Goal: Task Accomplishment & Management: Manage account settings

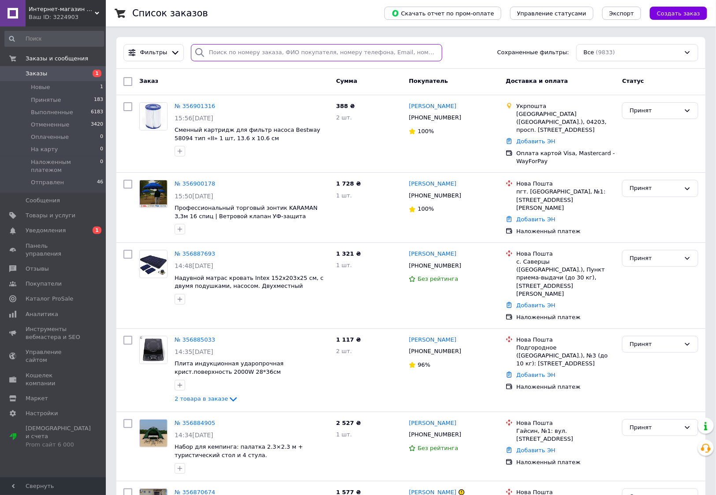
click at [221, 53] on input "search" at bounding box center [317, 52] width 252 height 17
click at [313, 49] on input "search" at bounding box center [317, 52] width 252 height 17
paste input "356145385"
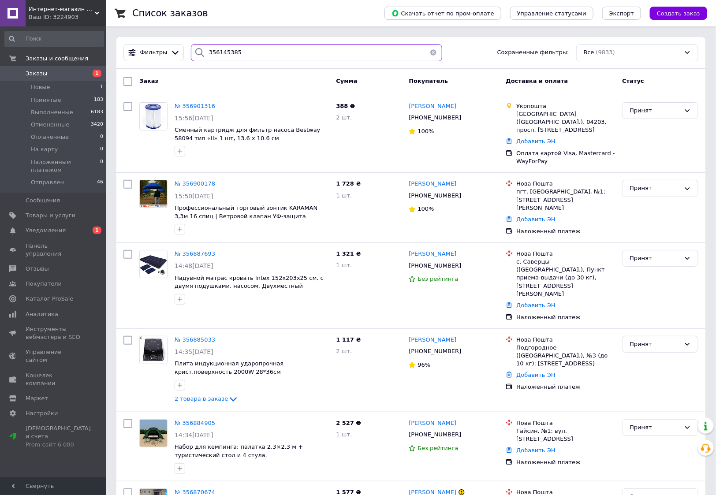
type input "356145385"
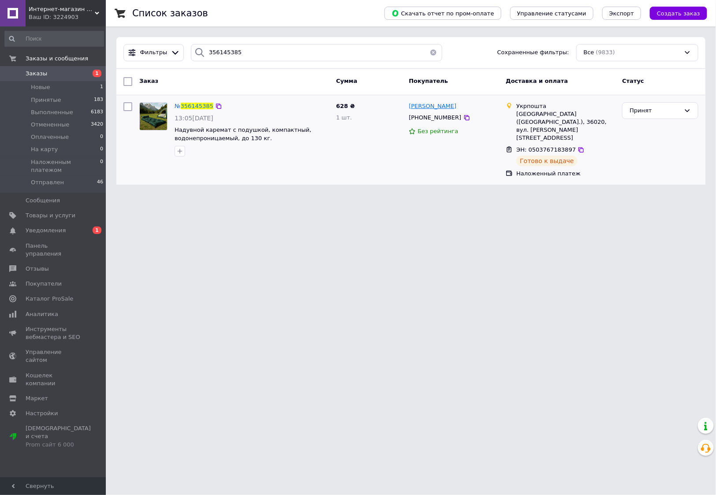
click at [439, 107] on span "[PERSON_NAME]" at bounding box center [433, 106] width 48 height 7
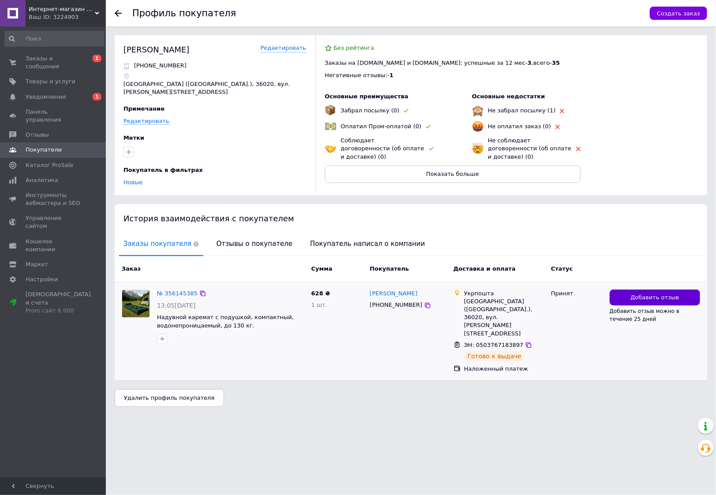
click at [655, 298] on span "Добавить отзыв" at bounding box center [655, 298] width 49 height 8
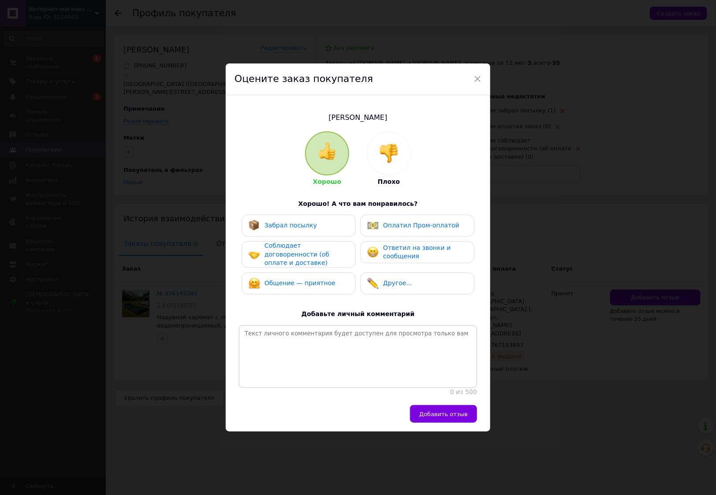
click at [403, 164] on div at bounding box center [388, 153] width 43 height 43
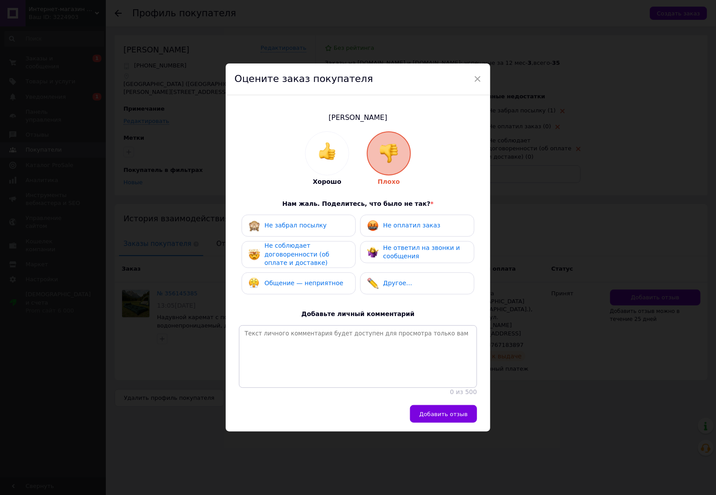
click at [415, 215] on div "Не оплатил заказ" at bounding box center [417, 226] width 114 height 22
click at [320, 256] on span "Не соблюдает договоренности (об оплате и доставке)" at bounding box center [297, 254] width 65 height 24
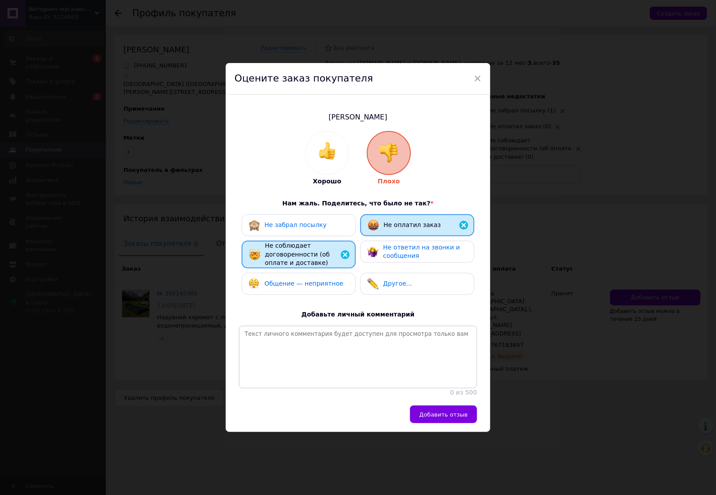
click at [405, 255] on span "Не ответил на звонки и сообщения" at bounding box center [421, 252] width 77 height 16
click at [296, 280] on div "Общение — неприятное" at bounding box center [304, 284] width 79 height 9
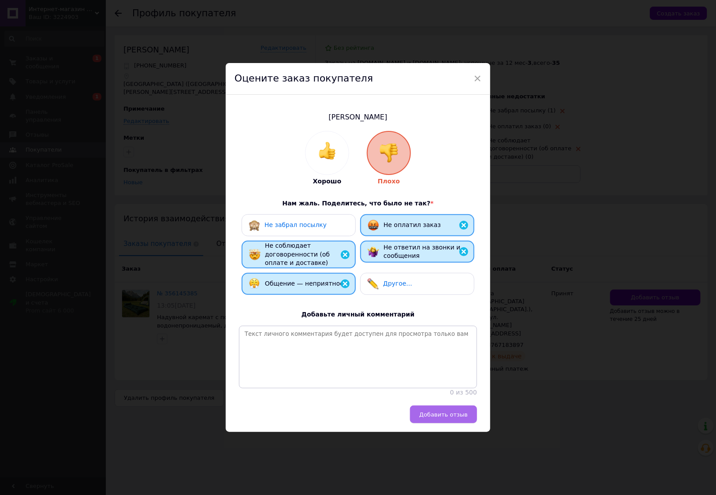
click at [432, 414] on span "Добавить отзыв" at bounding box center [444, 415] width 49 height 7
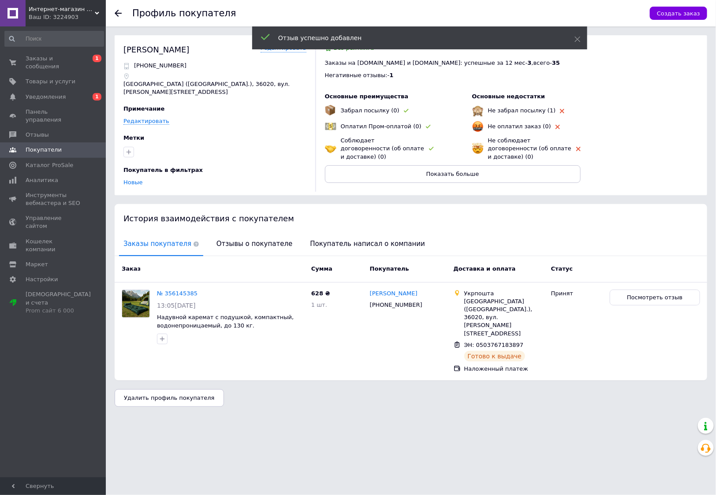
click at [590, 390] on div "Удалить профиль покупателя" at bounding box center [411, 399] width 593 height 18
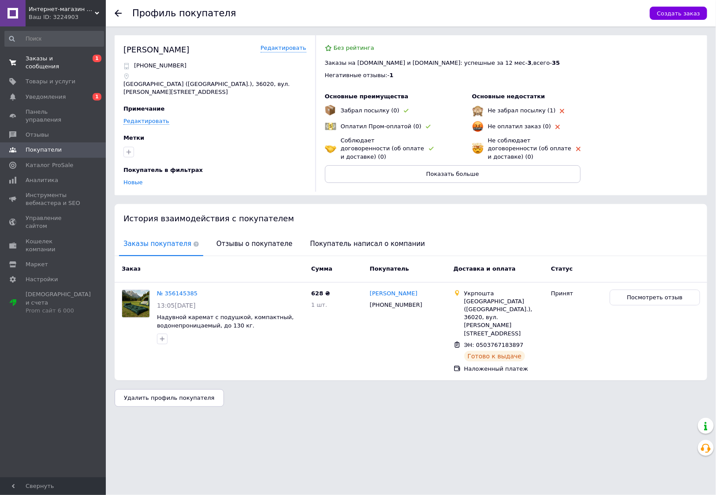
click at [49, 62] on span "Заказы и сообщения" at bounding box center [54, 63] width 56 height 16
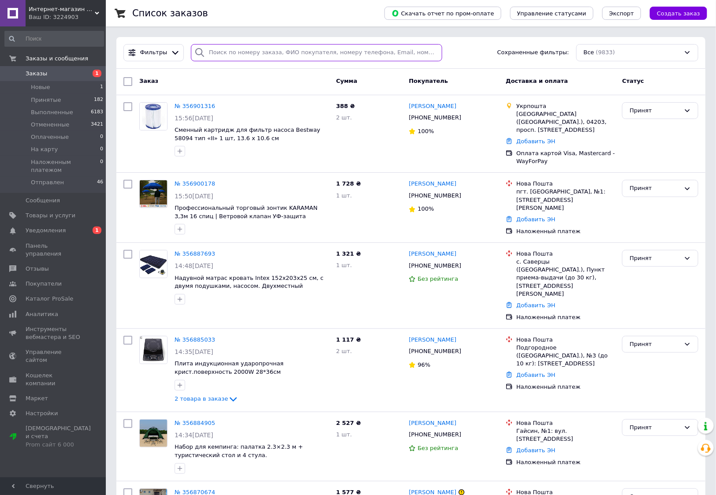
click at [274, 51] on input "search" at bounding box center [317, 52] width 252 height 17
paste input "356001581"
type input "356001581"
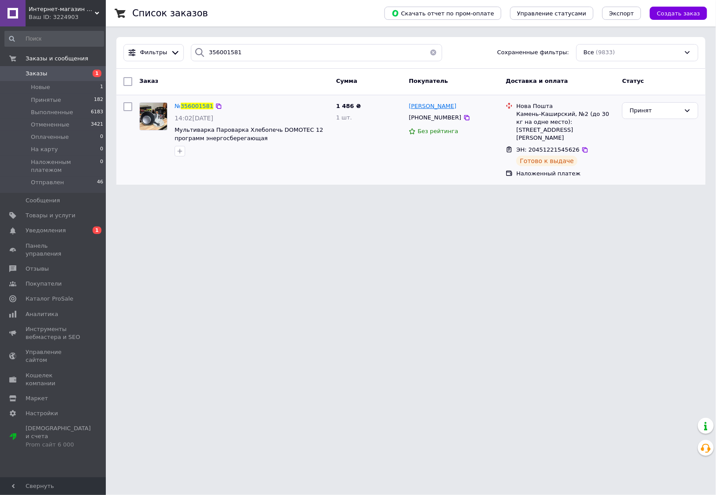
click at [439, 109] on span "[PERSON_NAME]" at bounding box center [433, 106] width 48 height 7
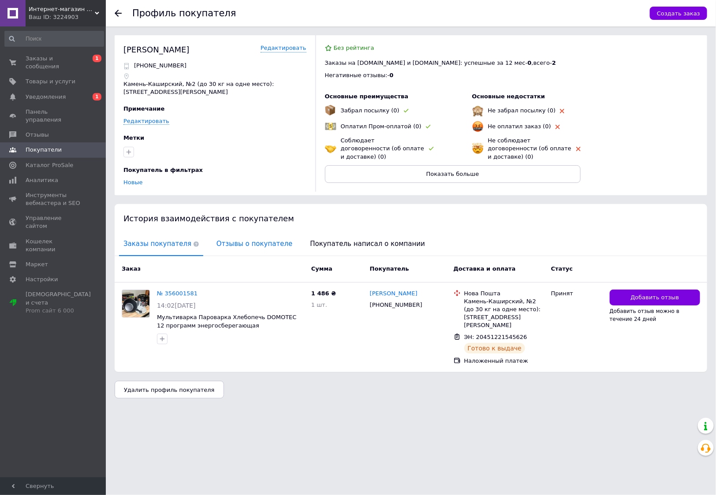
click at [251, 244] on span "Отзывы о покупателе" at bounding box center [254, 244] width 85 height 22
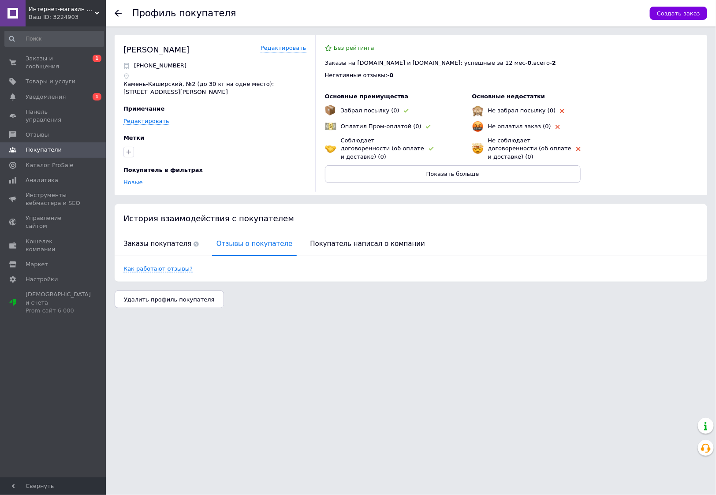
click at [47, 146] on span "Покупатели" at bounding box center [44, 150] width 36 height 8
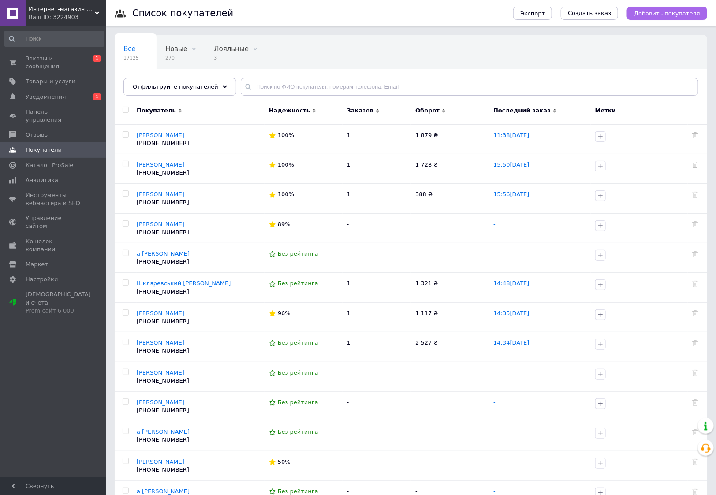
click at [664, 15] on span "Добавить покупателя" at bounding box center [667, 13] width 66 height 7
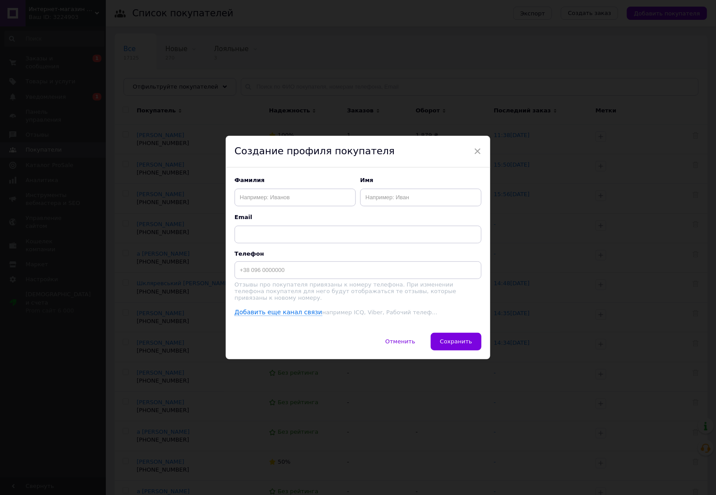
click at [257, 226] on div at bounding box center [358, 235] width 247 height 18
click at [255, 239] on input "text" at bounding box center [358, 235] width 247 height 18
paste input "[PHONE_NUMBER]"
type input "[PHONE_NUMBER]"
click at [257, 277] on input at bounding box center [358, 271] width 247 height 18
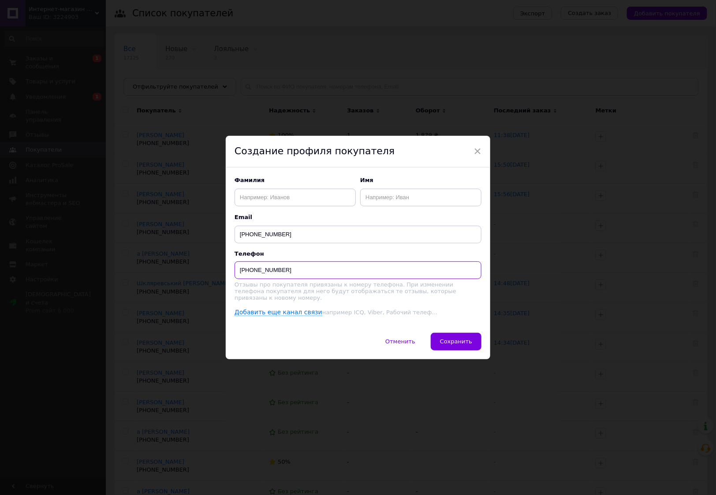
type input "[PHONE_NUMBER]"
click at [264, 238] on input "[PHONE_NUMBER]" at bounding box center [358, 235] width 247 height 18
click at [261, 196] on input "text" at bounding box center [295, 198] width 121 height 18
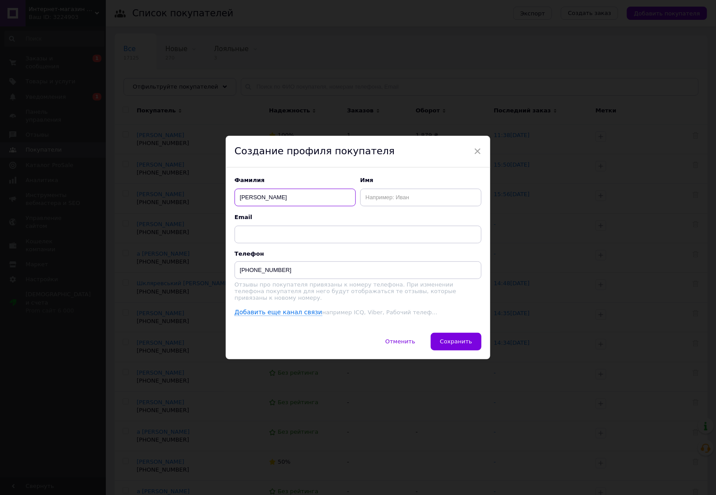
type input "[PERSON_NAME]"
click at [378, 198] on input "text" at bounding box center [420, 198] width 121 height 18
type input "[PERSON_NAME]"
click at [451, 339] on span "Сохранить" at bounding box center [456, 341] width 32 height 7
